Goal: Task Accomplishment & Management: Use online tool/utility

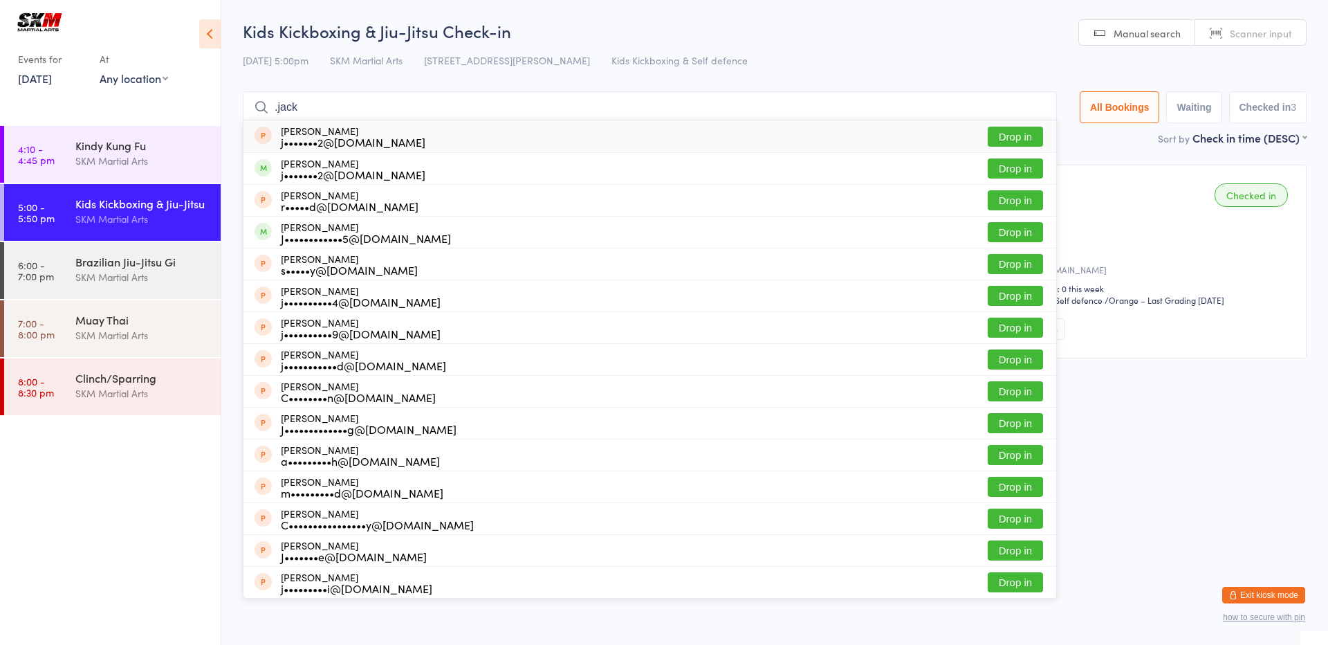
type input ".jack"
click at [364, 142] on div "j•••••••2@[DOMAIN_NAME]" at bounding box center [353, 141] width 145 height 11
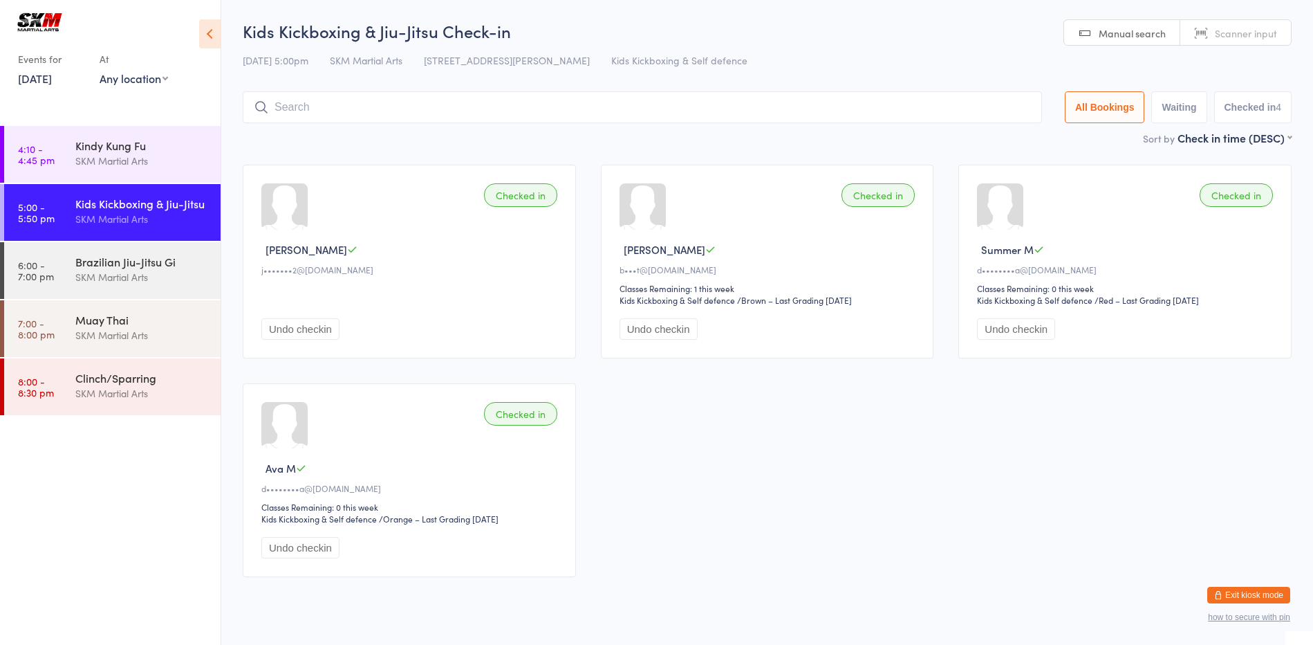
click at [372, 108] on input "search" at bounding box center [643, 107] width 800 height 32
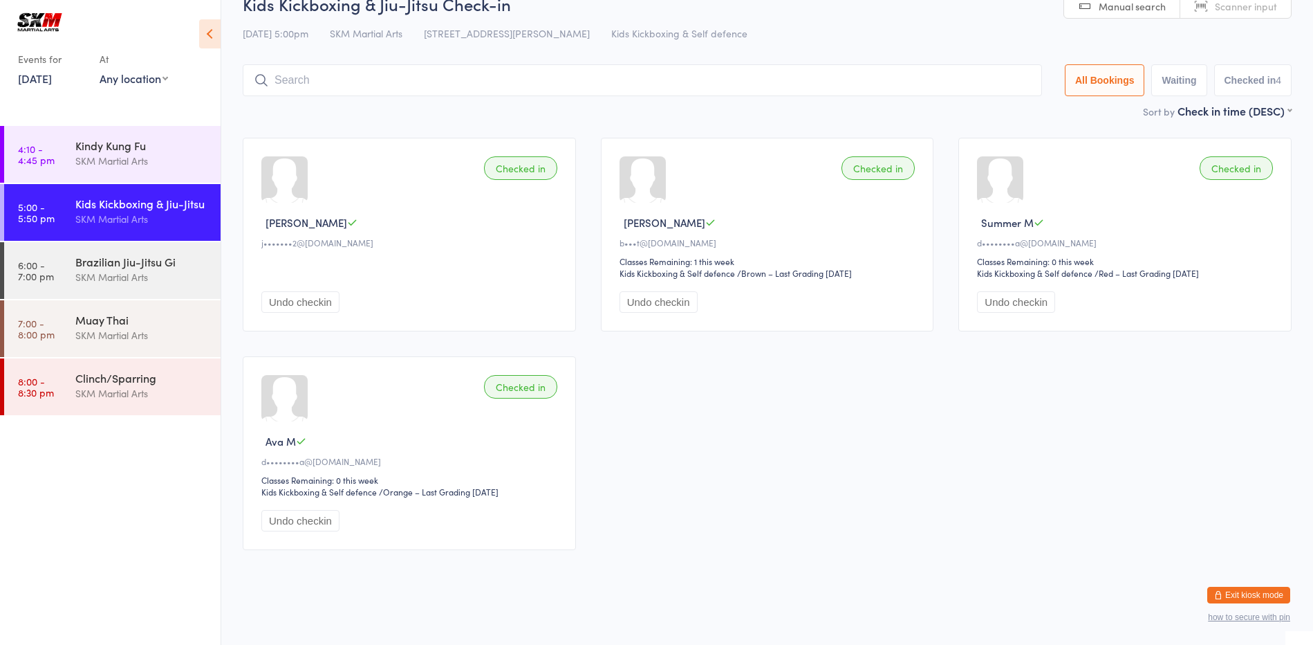
scroll to position [28, 0]
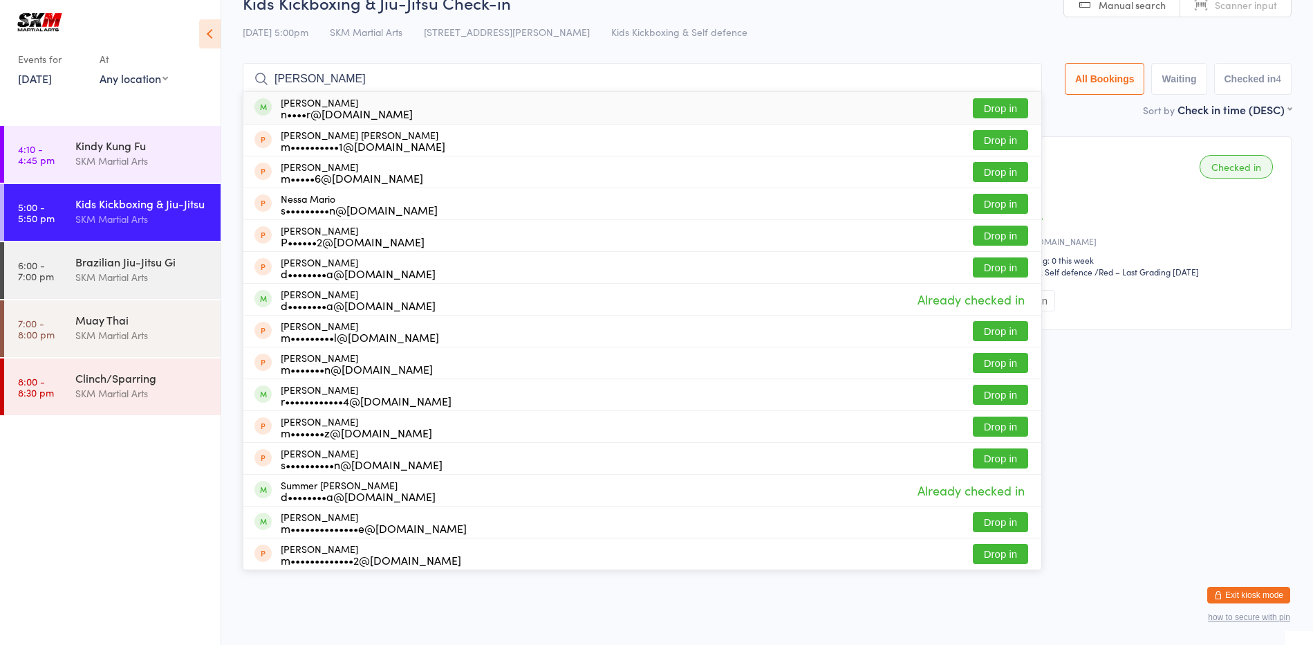
type input "[PERSON_NAME]"
click at [368, 104] on div "[PERSON_NAME] n••••r@[DOMAIN_NAME]" at bounding box center [347, 108] width 132 height 22
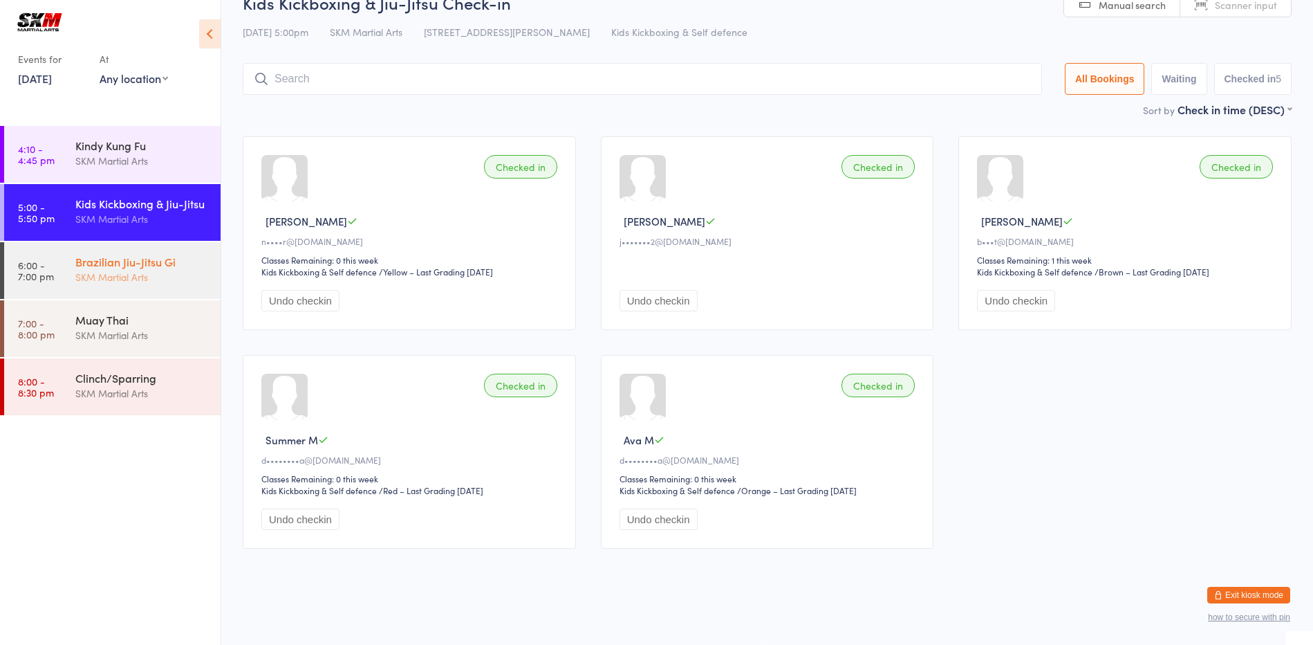
click at [102, 288] on div "Brazilian Jiu-Jitsu Gi SKM Martial Arts" at bounding box center [147, 269] width 145 height 55
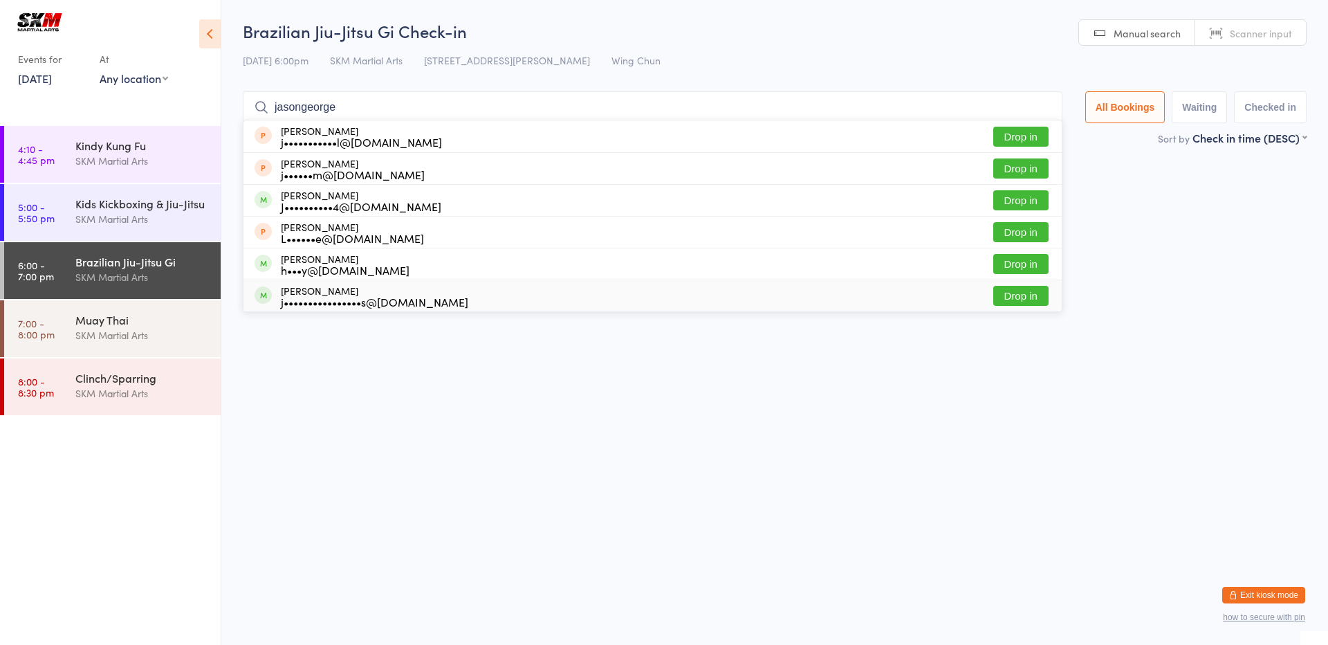
type input "jasongeorge"
click at [1007, 295] on button "Drop in" at bounding box center [1020, 296] width 55 height 20
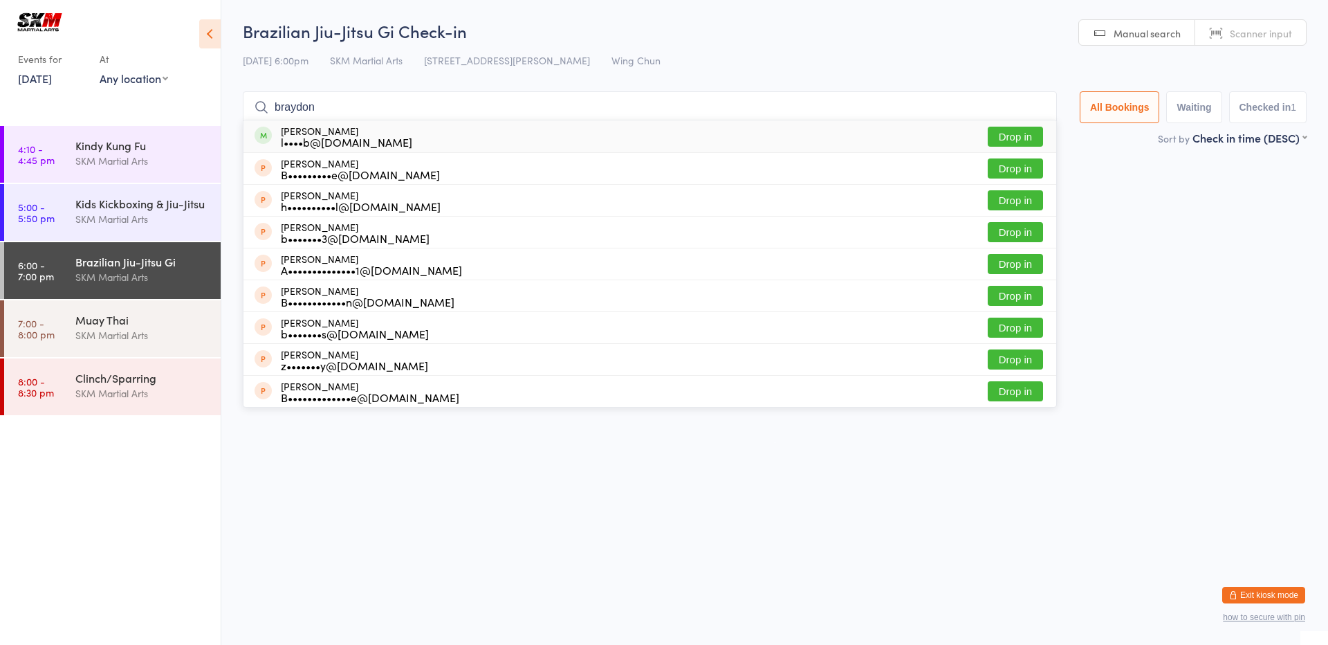
type input "braydon"
click at [1016, 142] on button "Drop in" at bounding box center [1015, 137] width 55 height 20
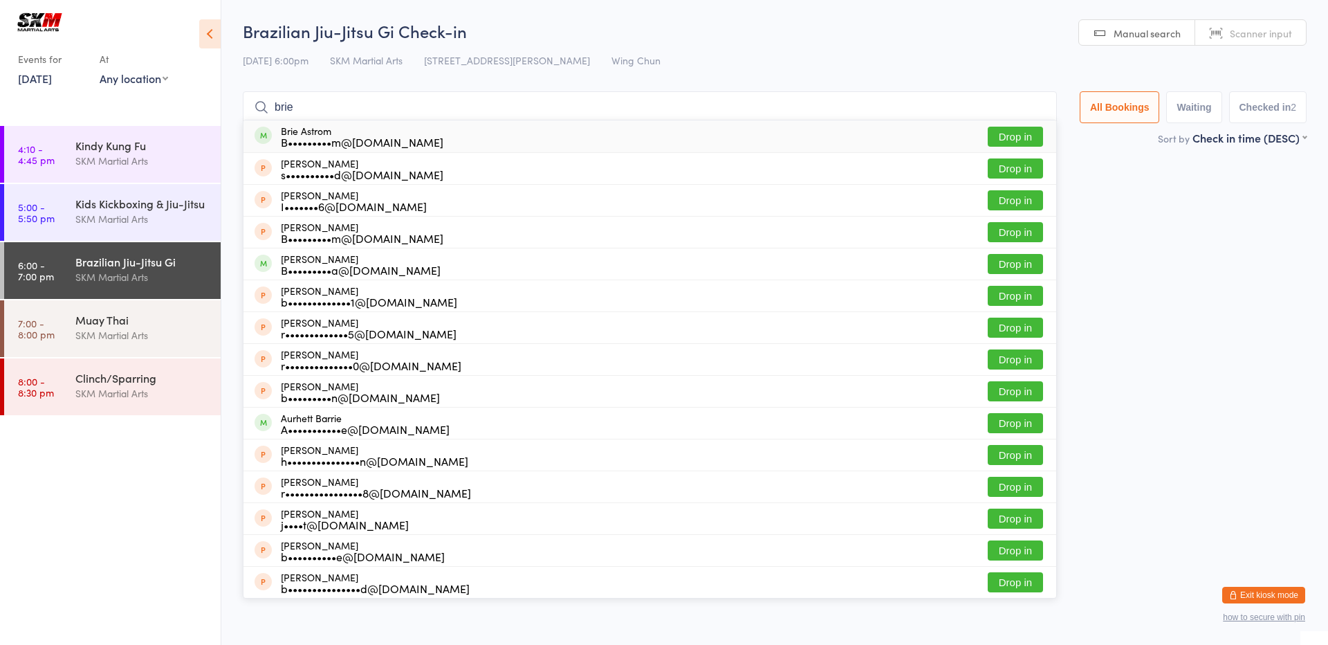
type input "brie"
click at [1009, 129] on button "Drop in" at bounding box center [1015, 137] width 55 height 20
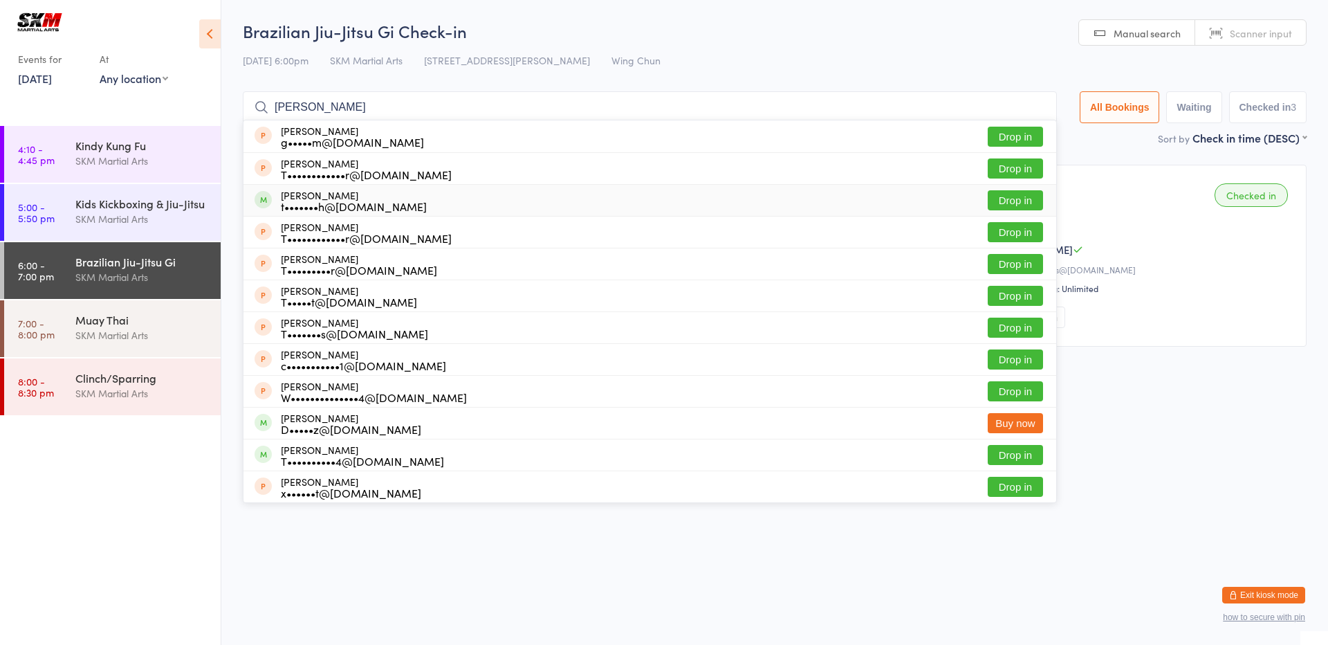
type input "[PERSON_NAME]"
click at [452, 208] on div "[PERSON_NAME] t•••••••h@[DOMAIN_NAME] Drop in" at bounding box center [649, 200] width 813 height 31
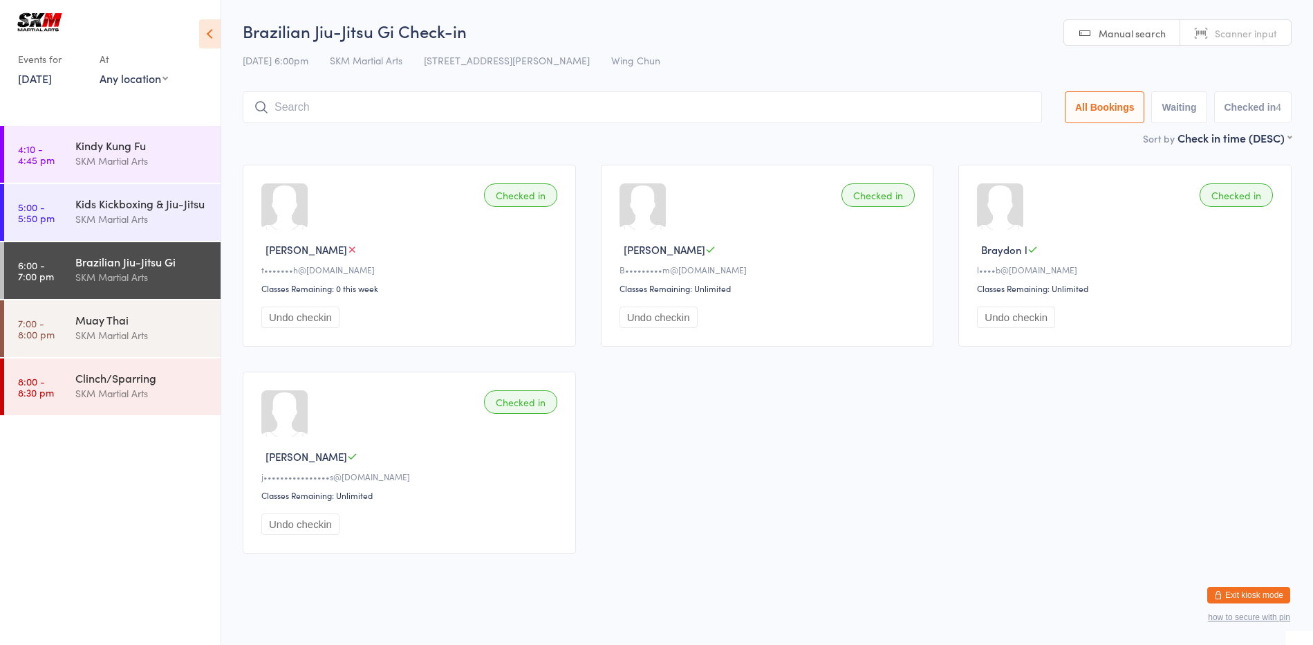
click at [320, 117] on input "search" at bounding box center [643, 107] width 800 height 32
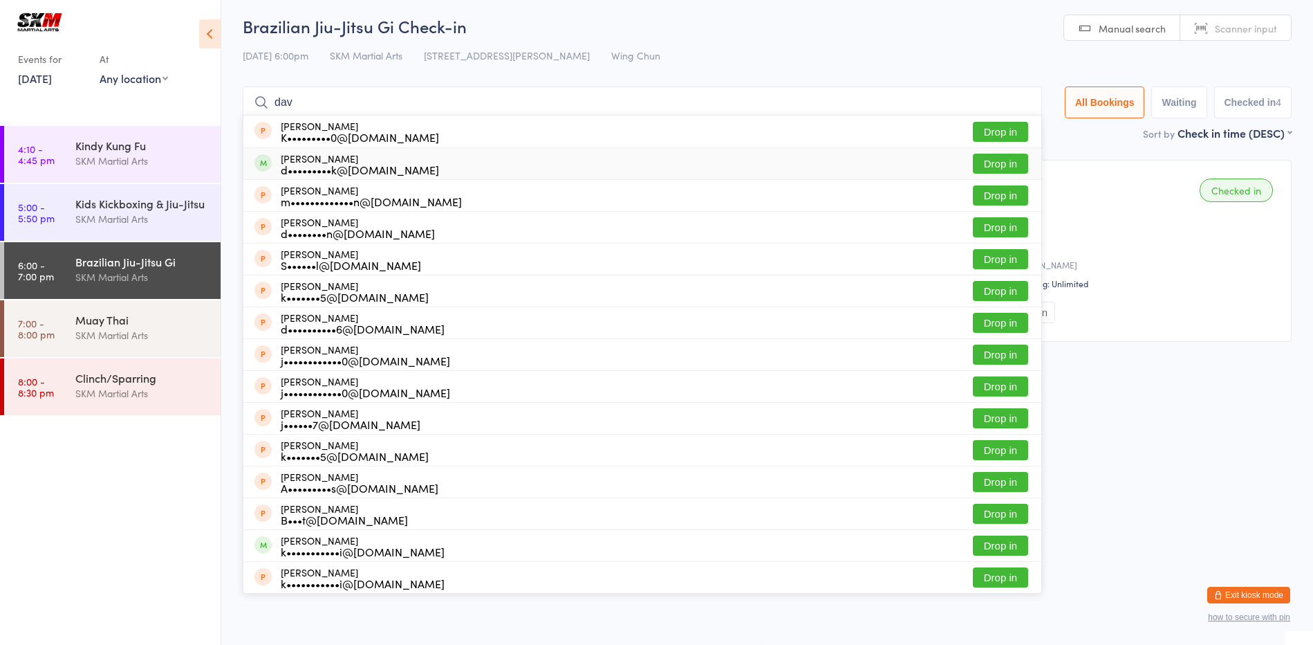
type input "dav"
click at [1011, 163] on button "Drop in" at bounding box center [1000, 164] width 55 height 20
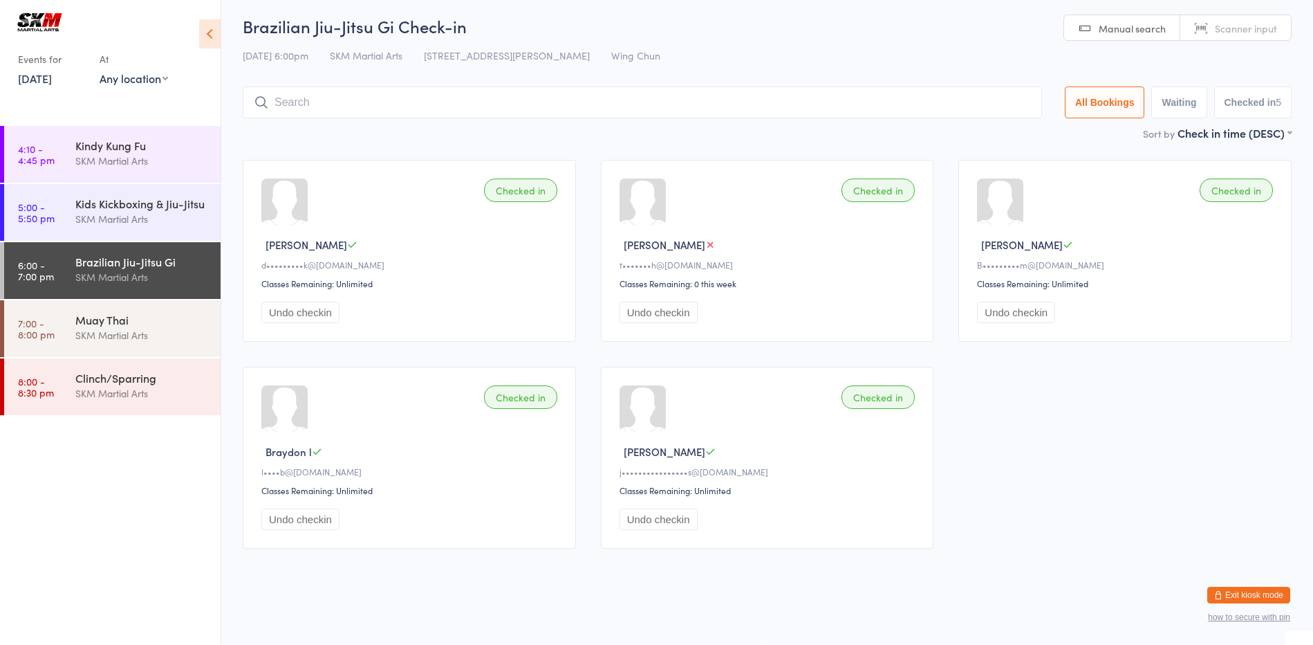
click at [344, 114] on input "search" at bounding box center [643, 102] width 800 height 32
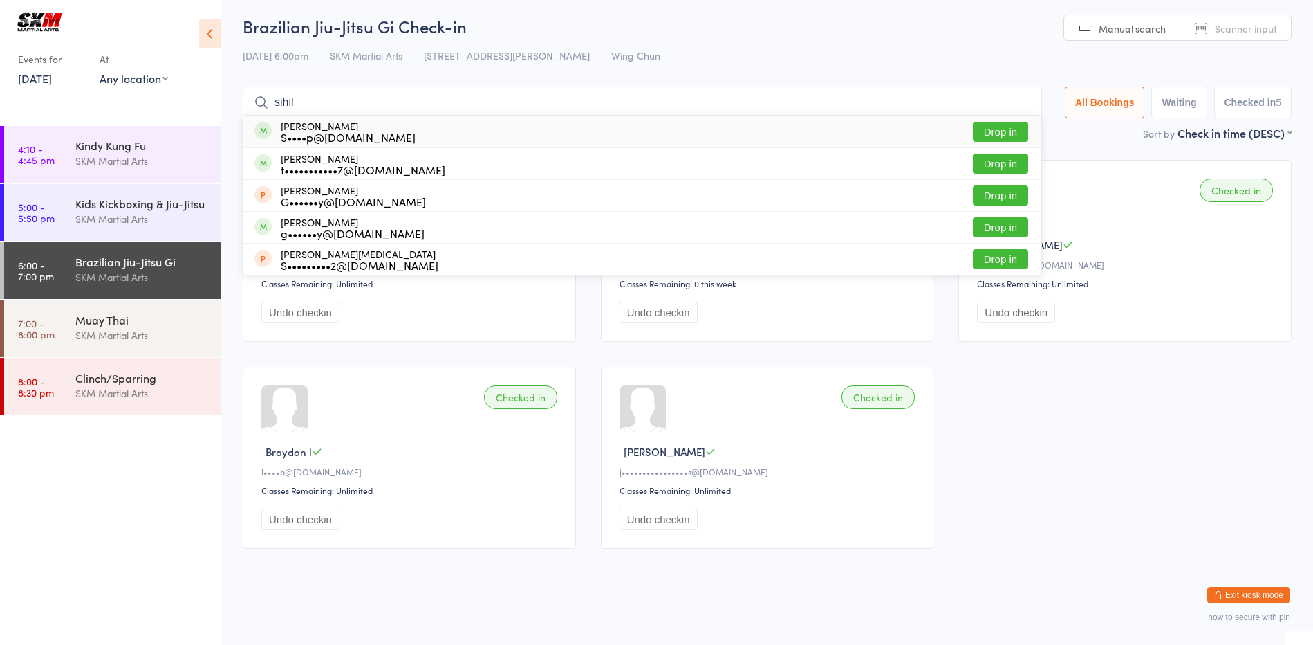
type input "sihil"
click at [990, 131] on button "Drop in" at bounding box center [1000, 132] width 55 height 20
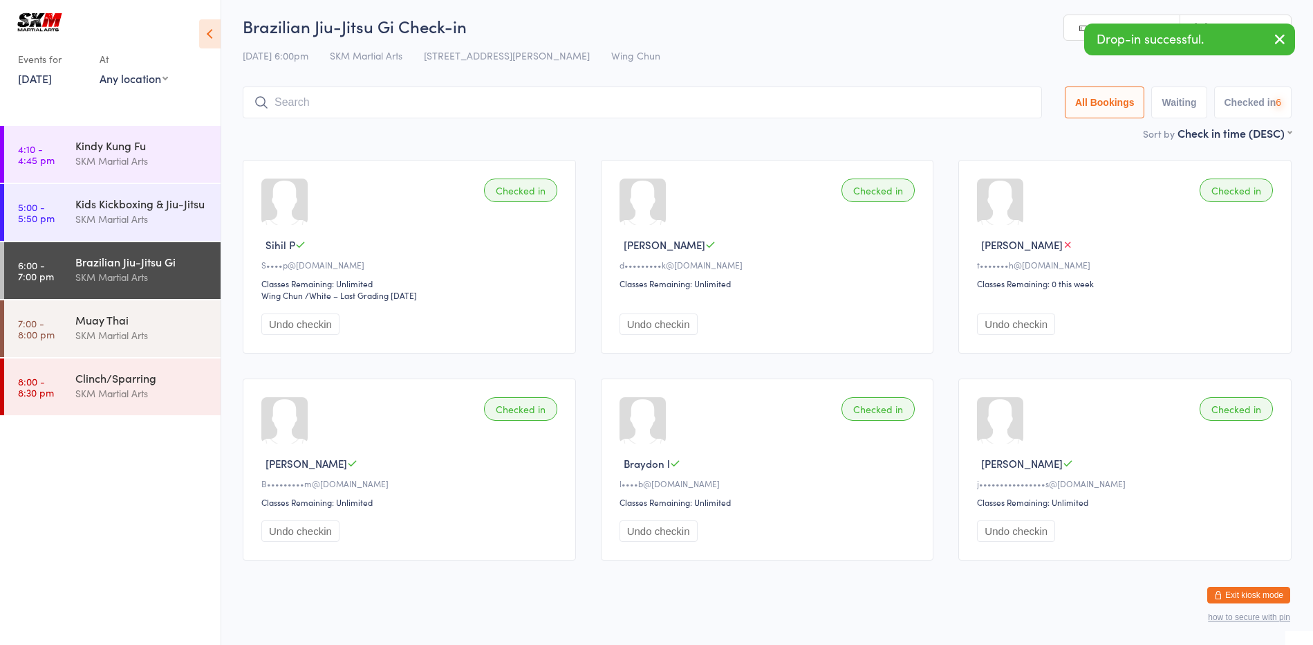
click at [777, 99] on input "search" at bounding box center [643, 102] width 800 height 32
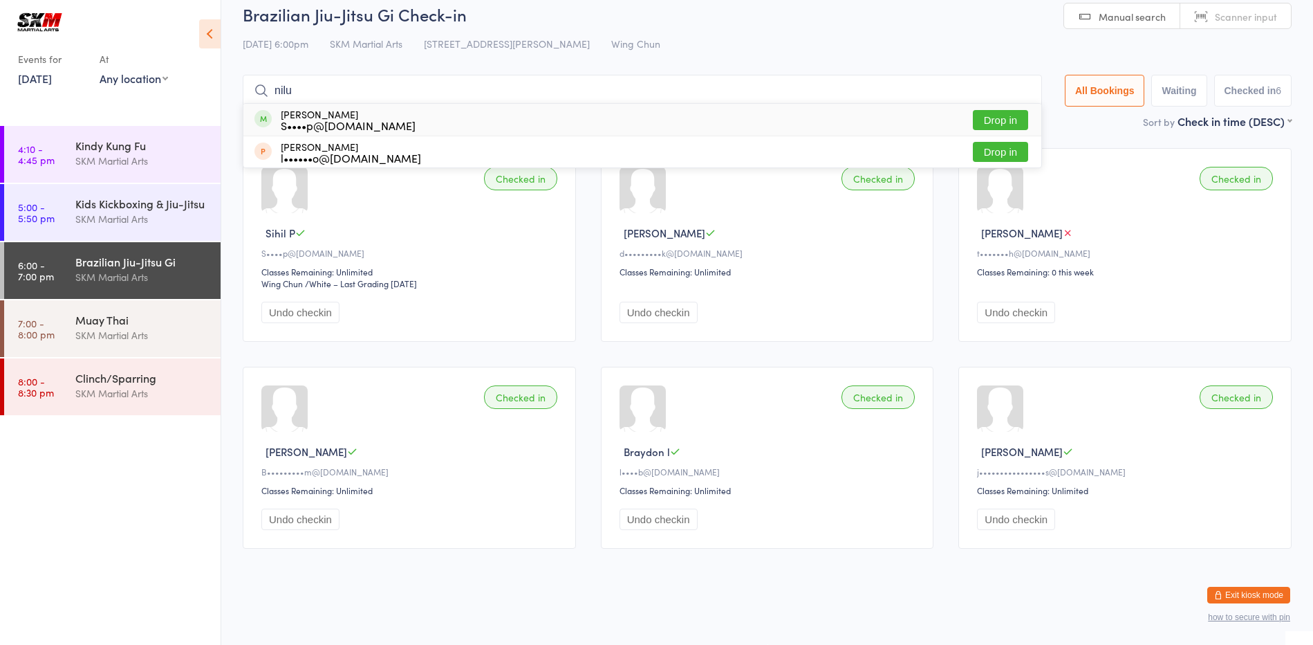
type input "nilu"
click at [991, 111] on button "Drop in" at bounding box center [1000, 120] width 55 height 20
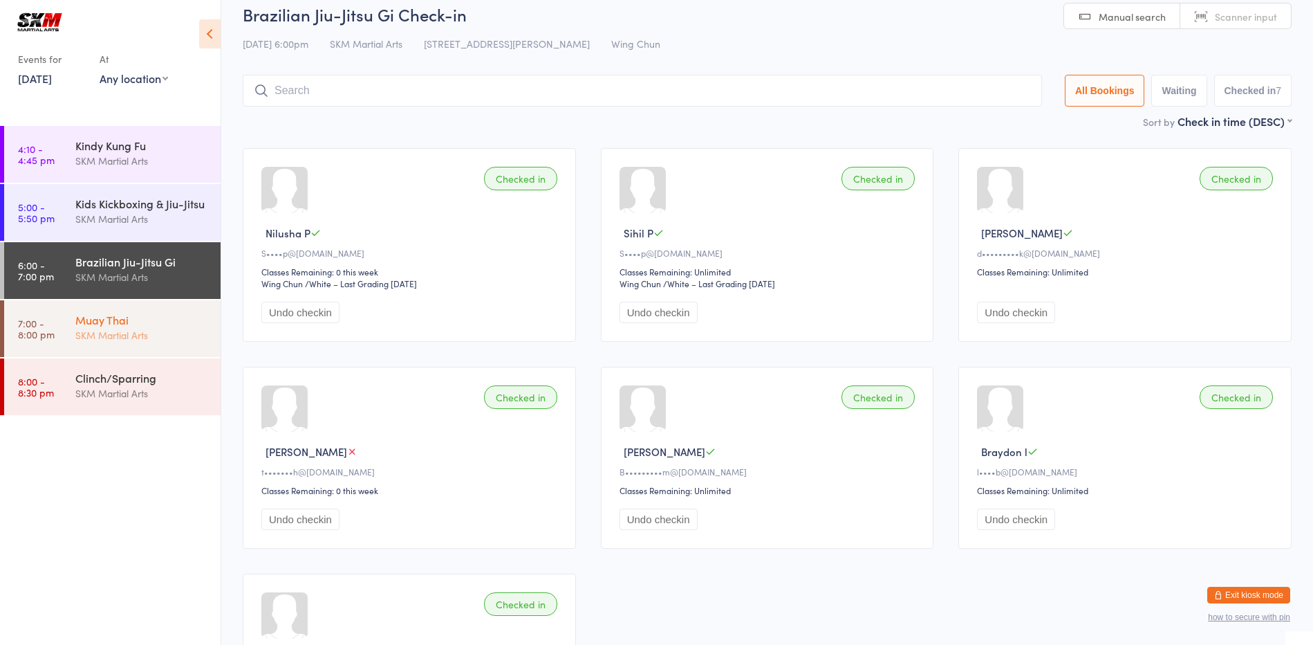
click at [134, 331] on div "SKM Martial Arts" at bounding box center [141, 335] width 133 height 16
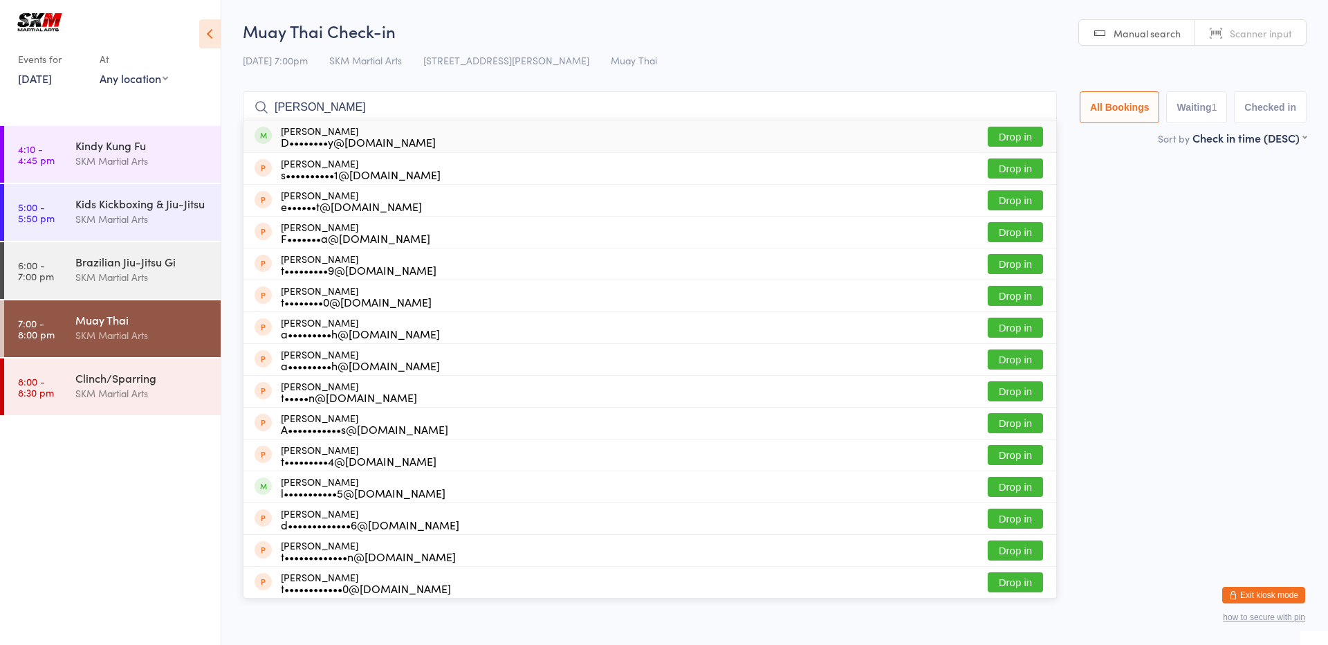
type input "[PERSON_NAME]"
click at [1018, 133] on button "Drop in" at bounding box center [1015, 137] width 55 height 20
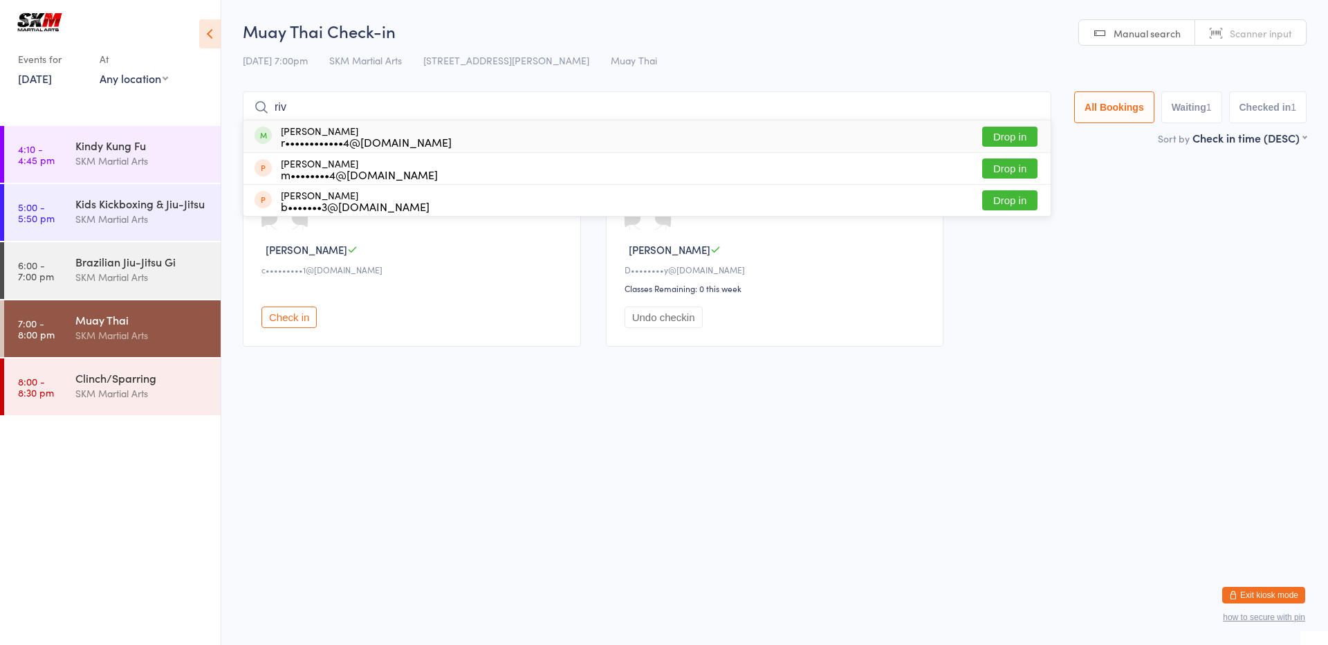
type input "riv"
click at [1026, 134] on button "Drop in" at bounding box center [1009, 137] width 55 height 20
type input "suz"
click at [998, 139] on button "Drop in" at bounding box center [1009, 137] width 55 height 20
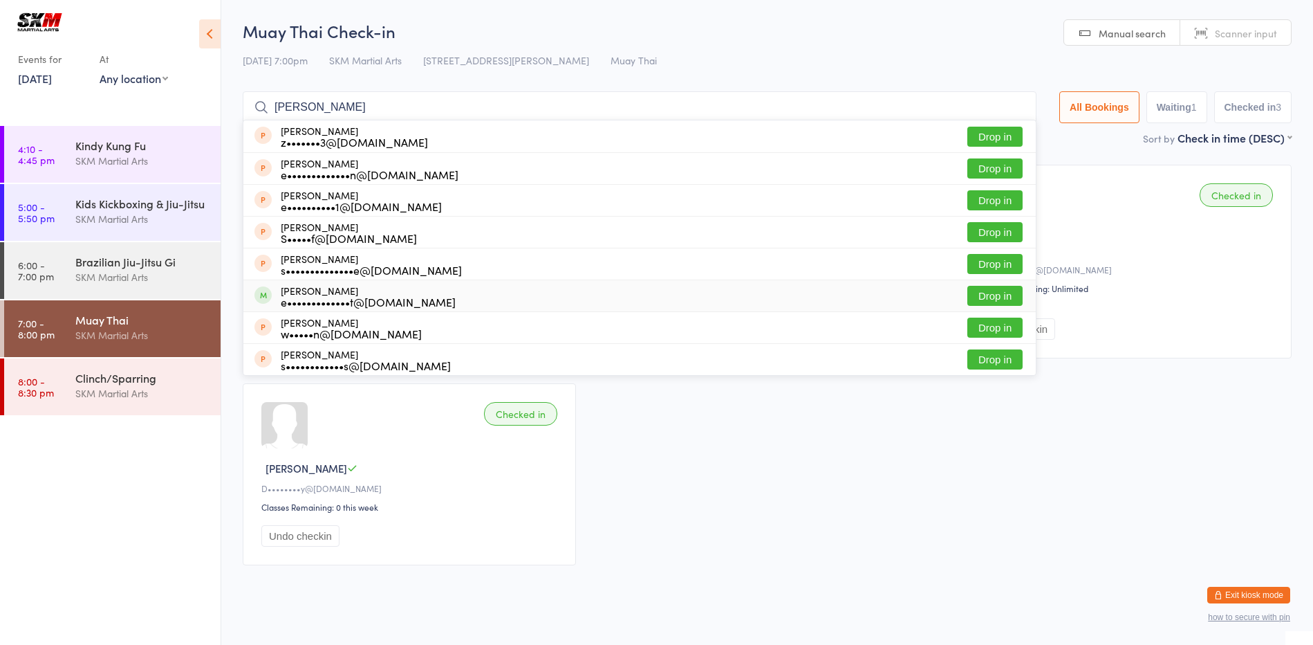
type input "[PERSON_NAME]"
click at [993, 294] on button "Drop in" at bounding box center [995, 296] width 55 height 20
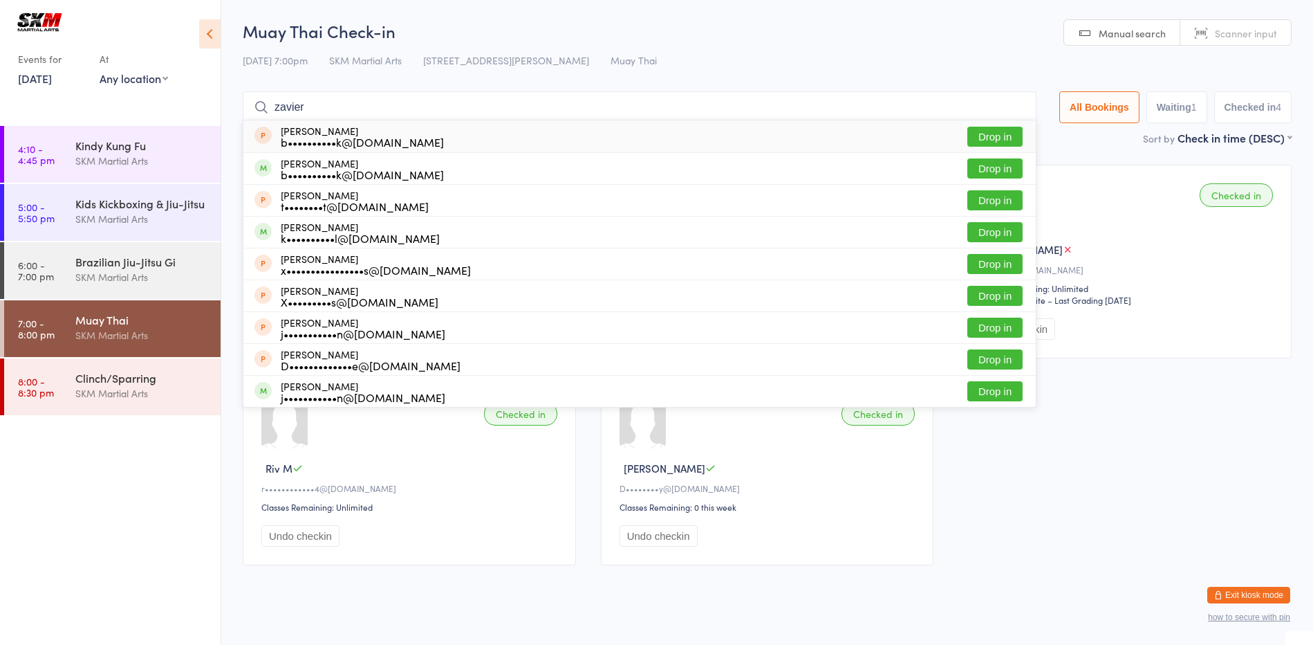
type input "zavier"
click at [654, 140] on div "[PERSON_NAME] b••••••••••k@[DOMAIN_NAME] Drop in" at bounding box center [639, 136] width 793 height 32
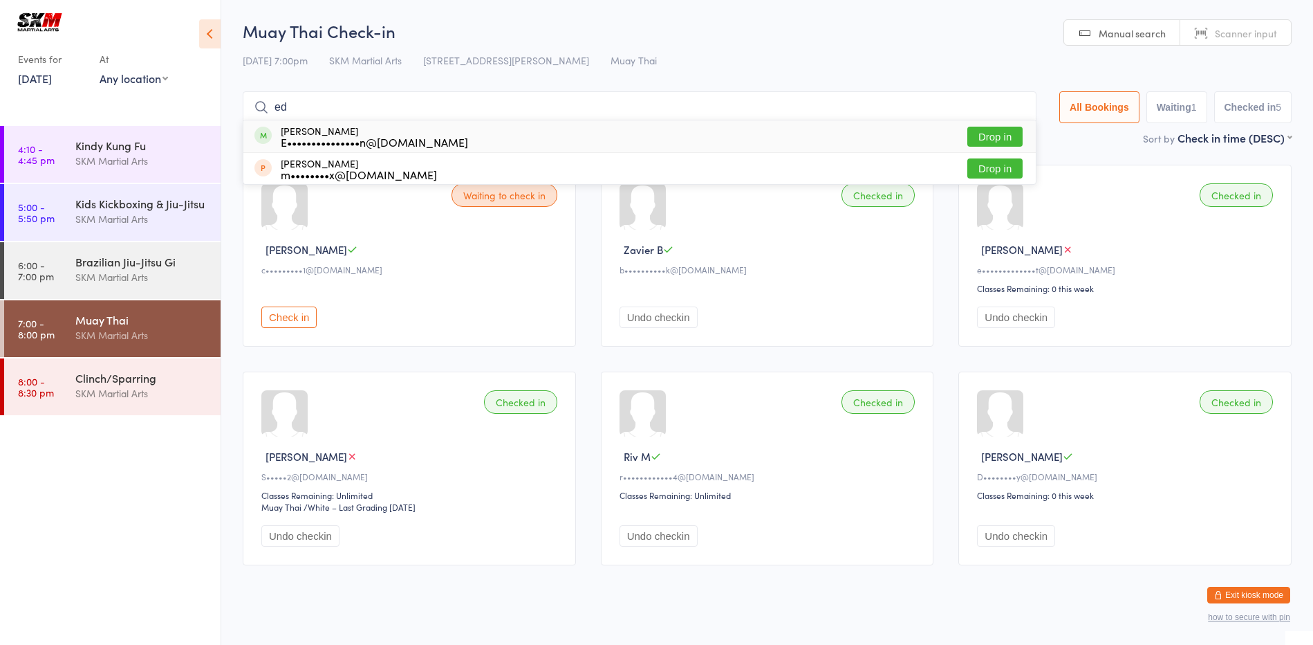
type input "ed"
click at [987, 127] on button "Drop in" at bounding box center [995, 137] width 55 height 20
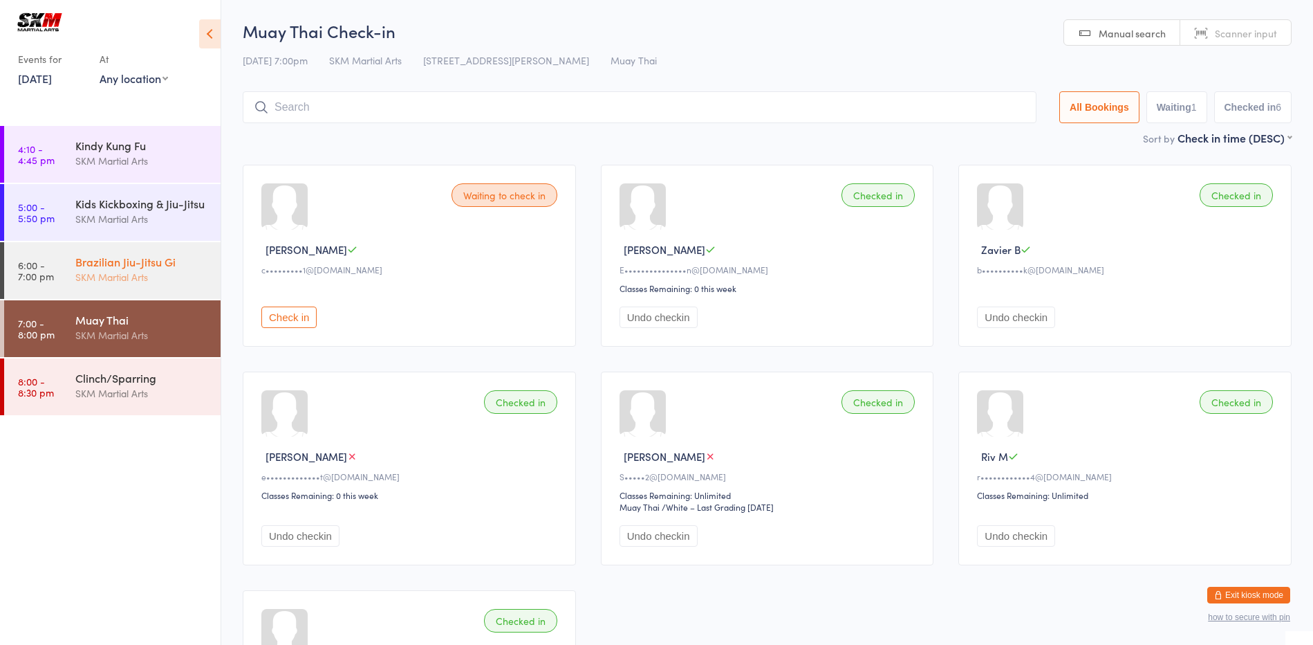
click at [60, 281] on link "6:00 - 7:00 pm Brazilian Jiu-Jitsu Gi SKM Martial Arts" at bounding box center [112, 270] width 216 height 57
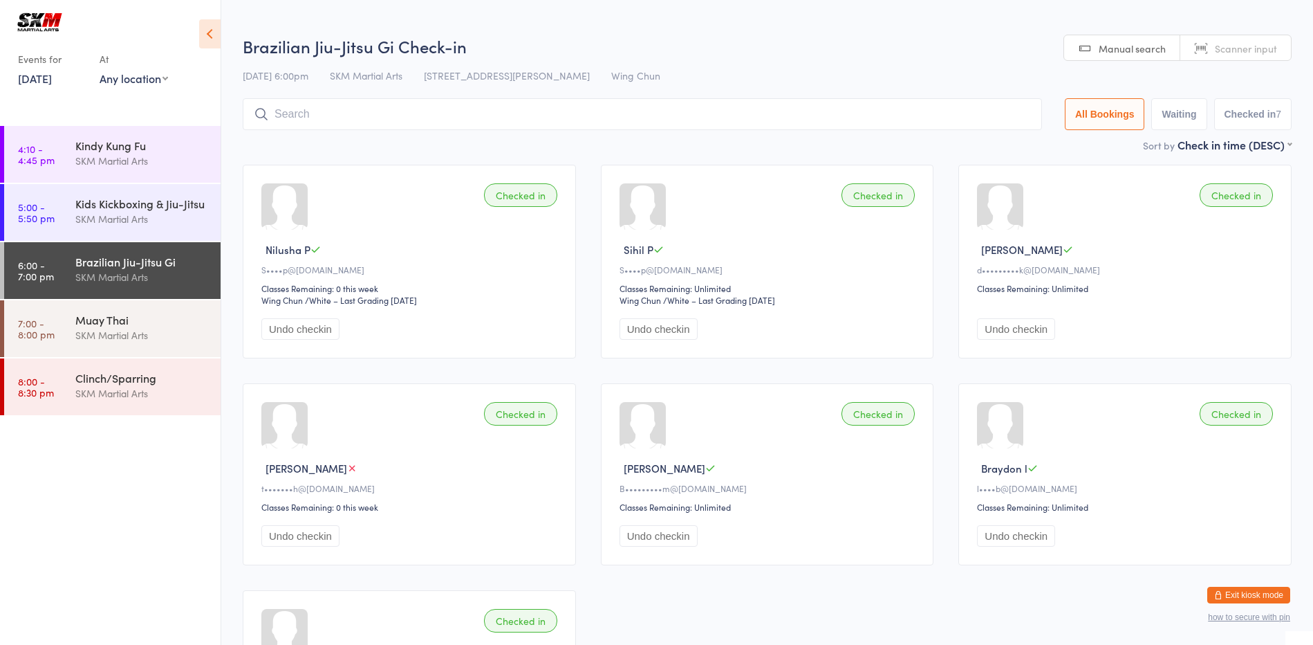
click at [60, 281] on link "6:00 - 7:00 pm Brazilian Jiu-Jitsu Gi SKM Martial Arts" at bounding box center [112, 270] width 216 height 57
